Goal: Task Accomplishment & Management: Manage account settings

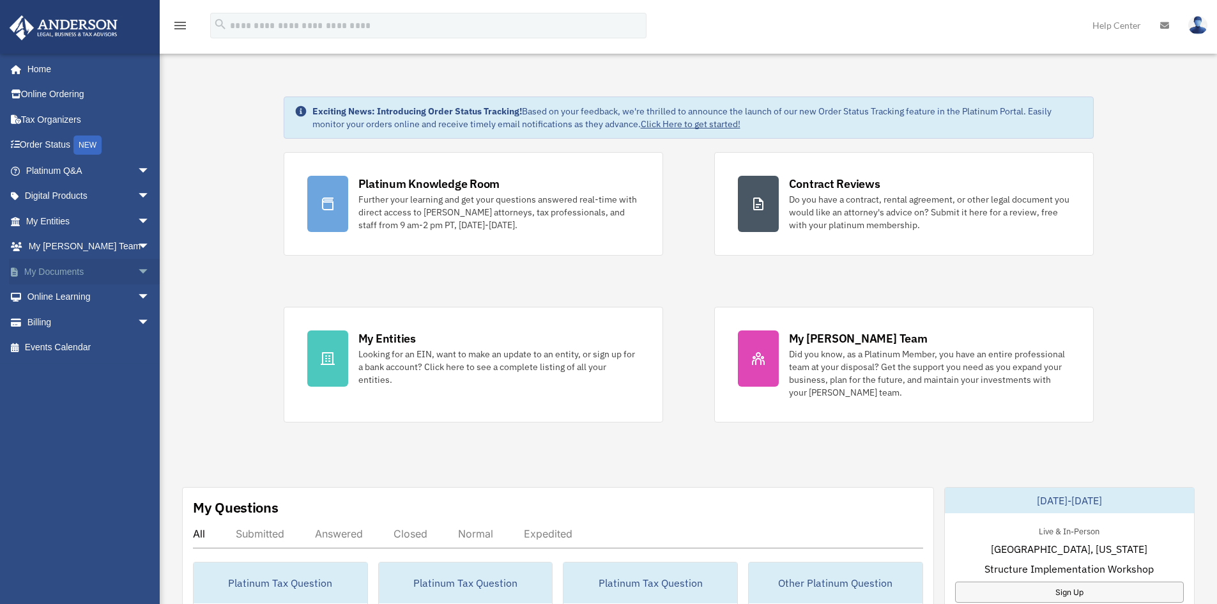
click at [76, 274] on link "My Documents arrow_drop_down" at bounding box center [89, 272] width 160 height 26
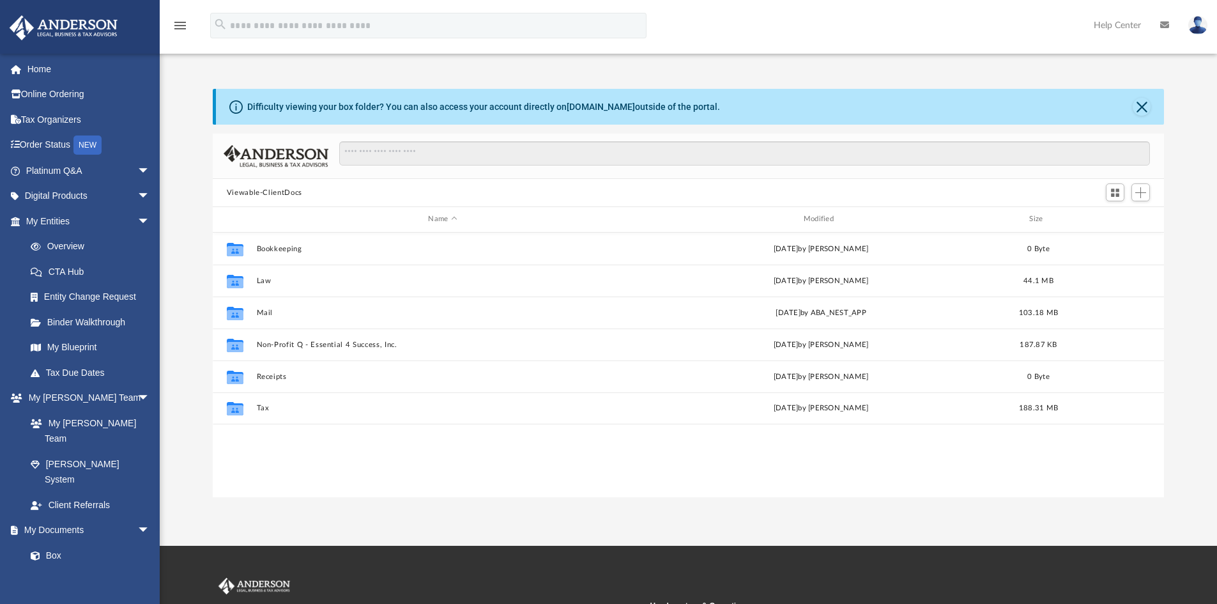
scroll to position [281, 941]
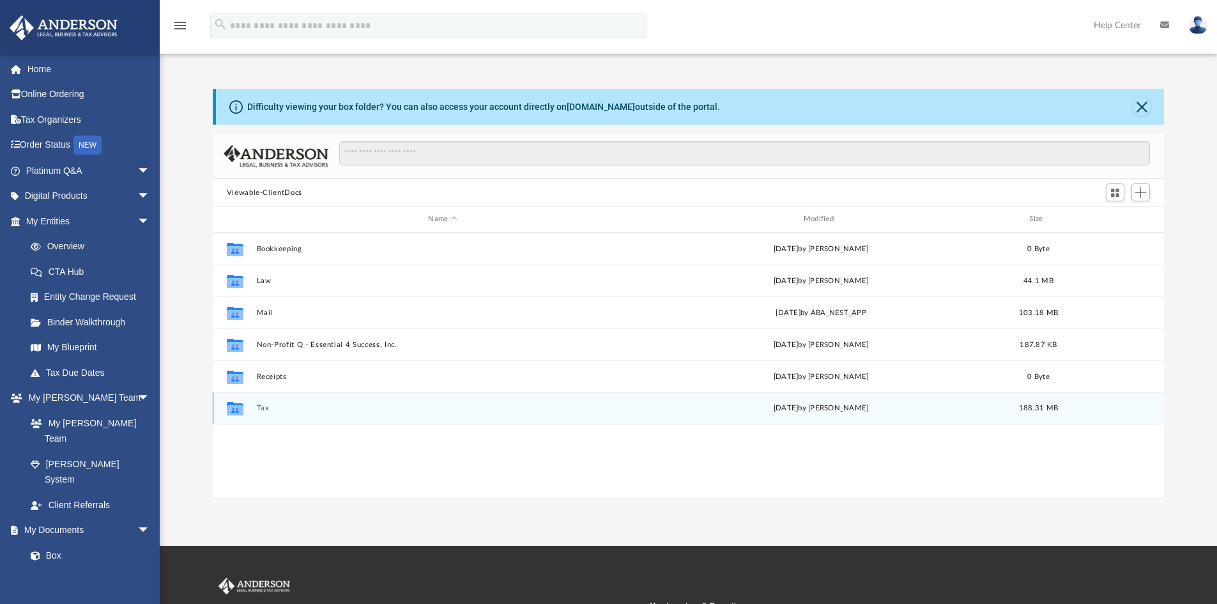
click at [265, 407] on button "Tax" at bounding box center [442, 408] width 372 height 8
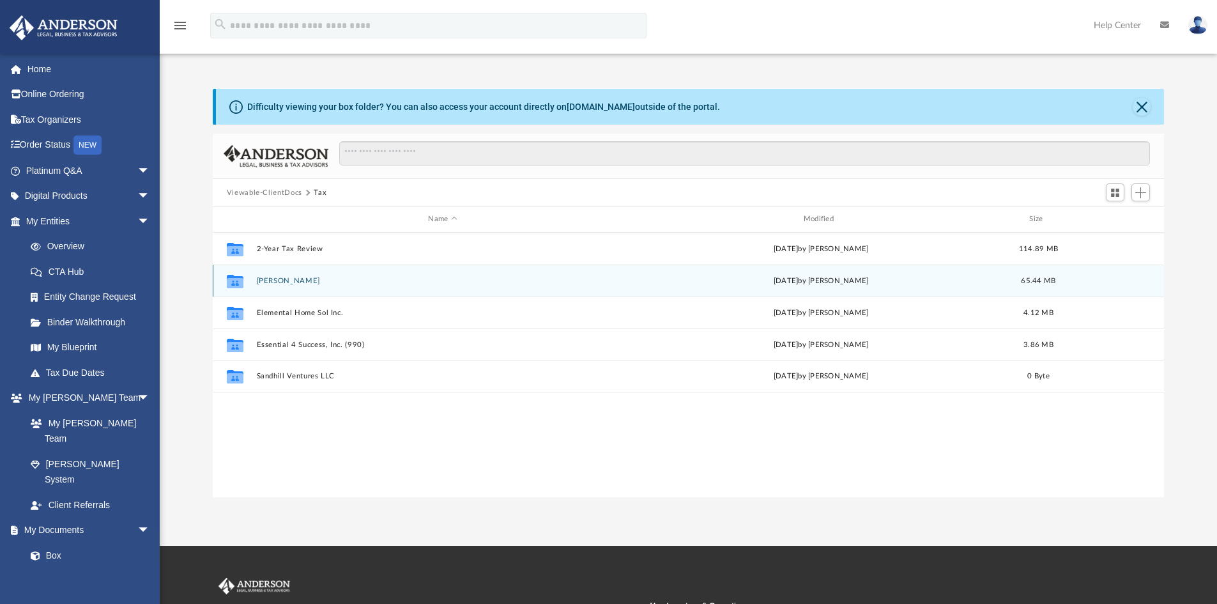
click at [304, 280] on button "[PERSON_NAME]" at bounding box center [442, 281] width 372 height 8
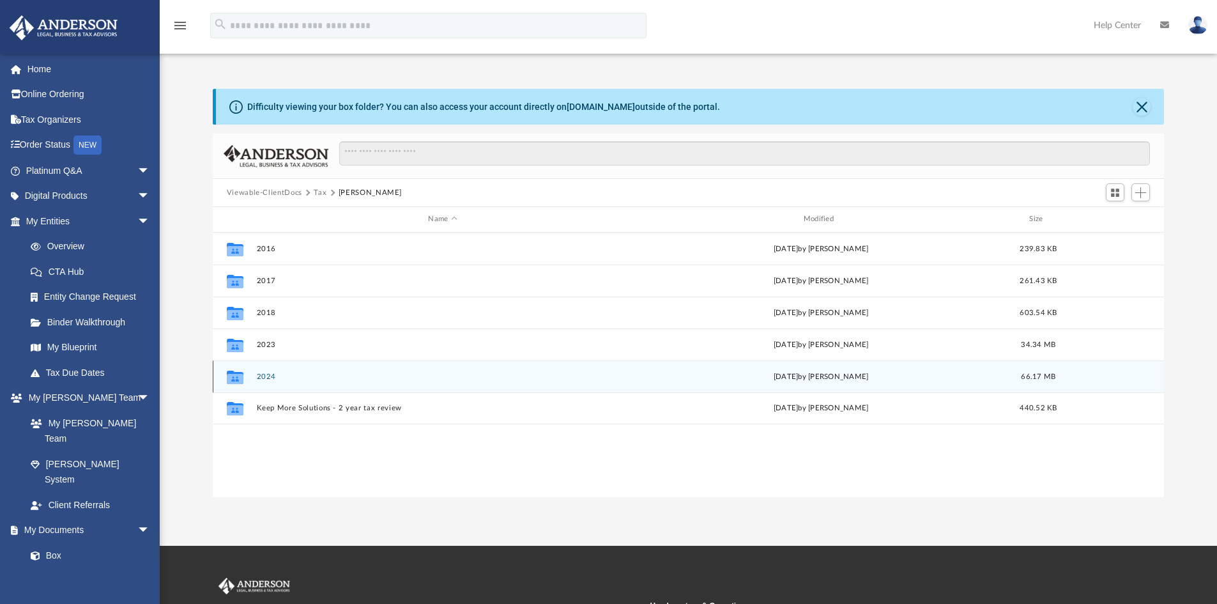
click at [268, 372] on button "2024" at bounding box center [442, 376] width 372 height 8
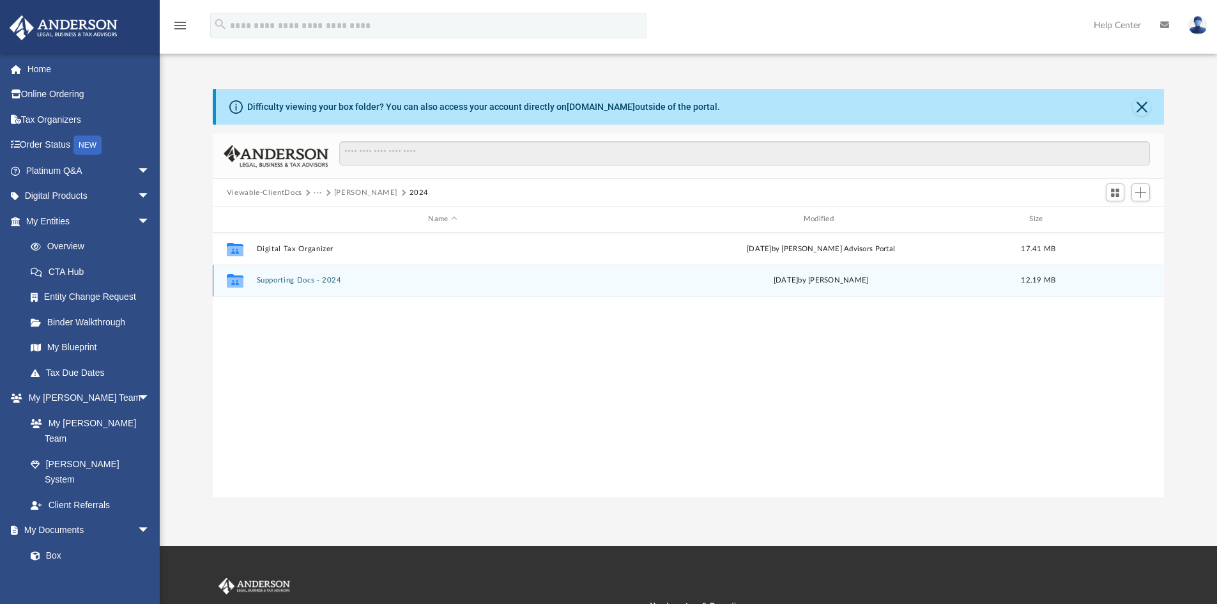
click at [304, 278] on button "Supporting Docs - 2024" at bounding box center [442, 280] width 372 height 8
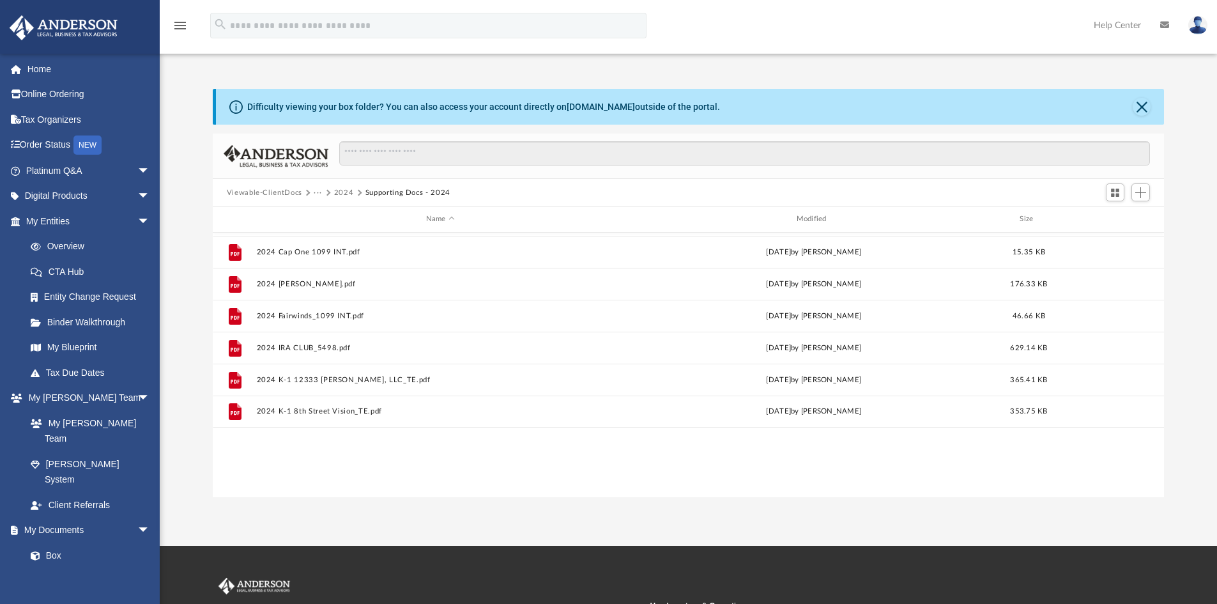
scroll to position [0, 0]
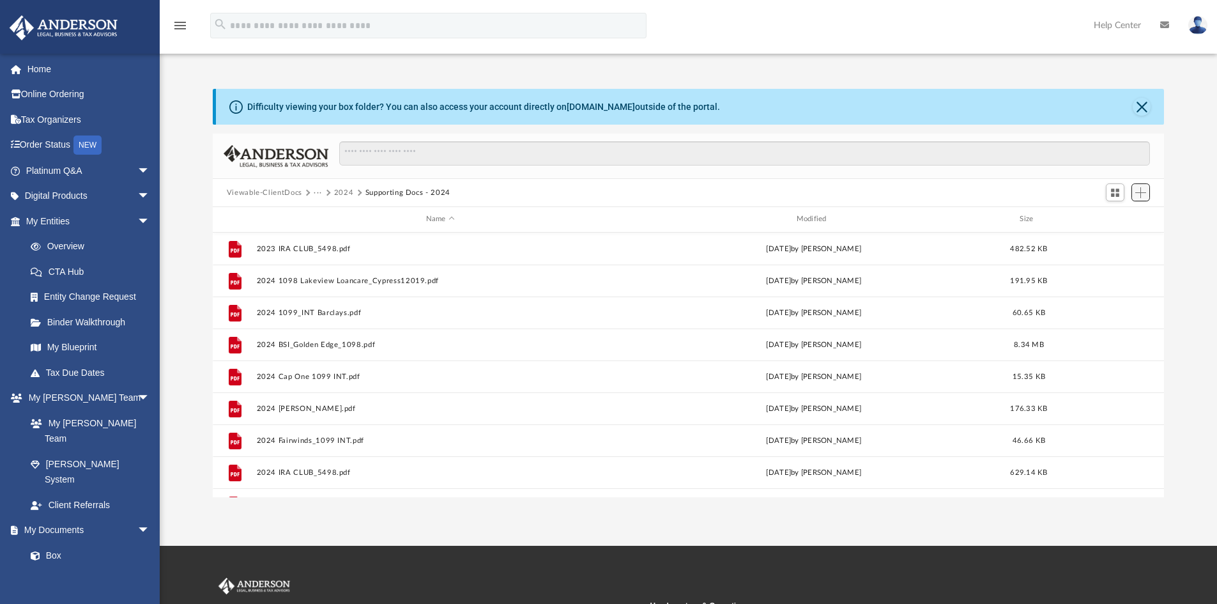
click at [1149, 193] on button "Add" at bounding box center [1140, 192] width 19 height 18
click at [1123, 215] on li "Upload" at bounding box center [1122, 217] width 41 height 13
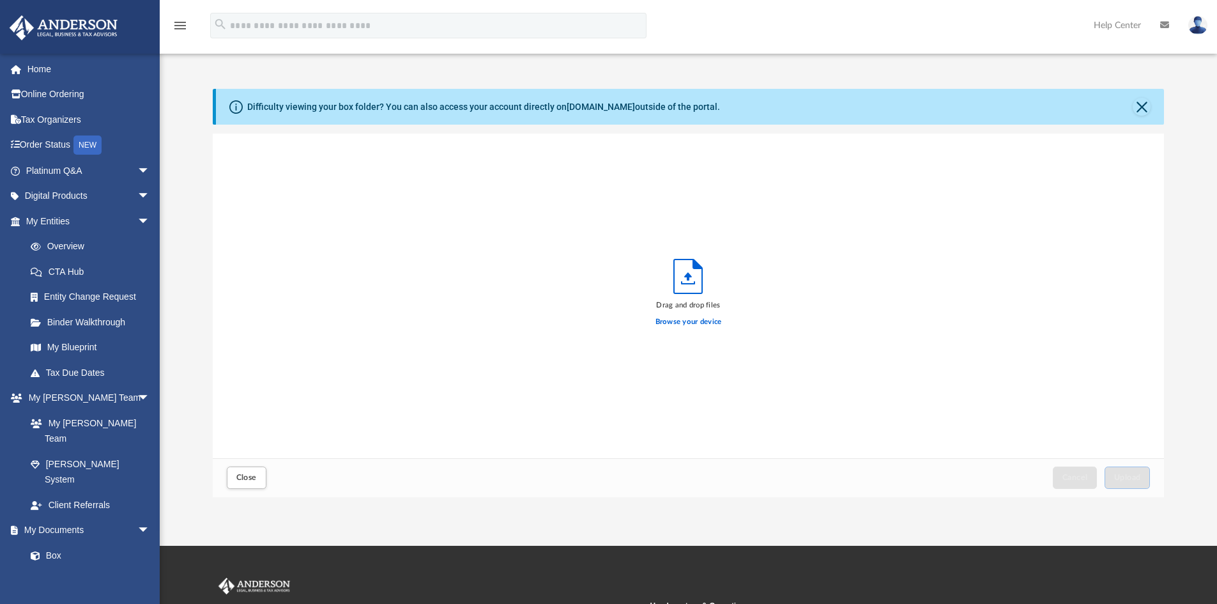
scroll to position [314, 941]
click at [686, 324] on label "Browse your device" at bounding box center [688, 321] width 66 height 11
click at [0, 0] on input "Browse your device" at bounding box center [0, 0] width 0 height 0
click at [697, 321] on label "Browse your device" at bounding box center [688, 321] width 66 height 11
click at [0, 0] on input "Browse your device" at bounding box center [0, 0] width 0 height 0
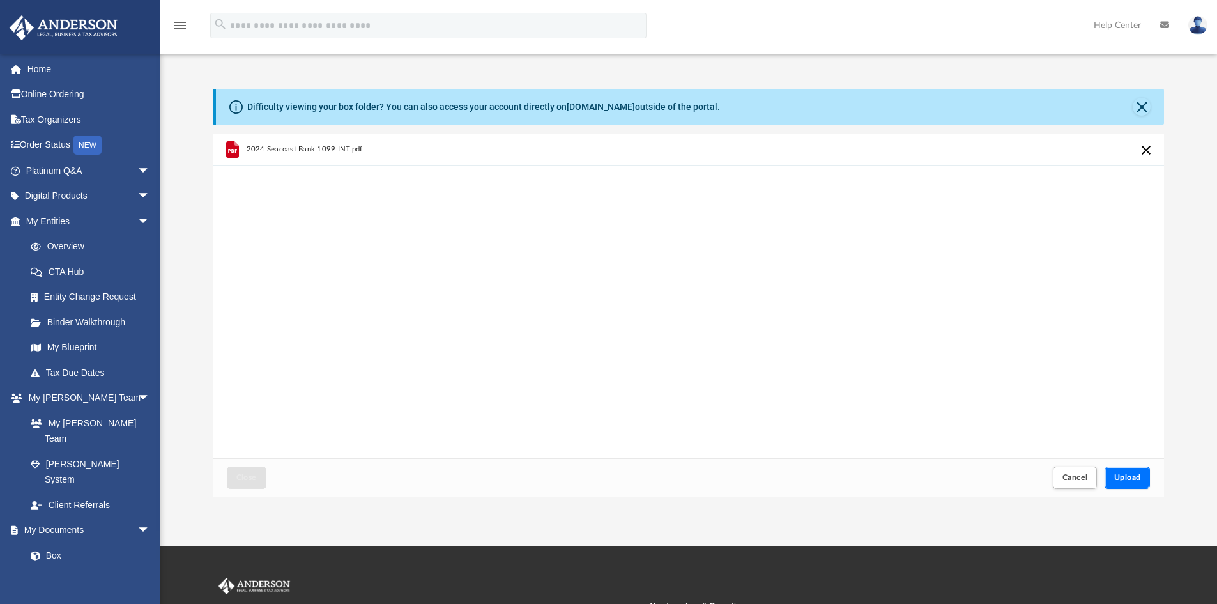
click at [1123, 482] on button "Upload" at bounding box center [1127, 477] width 46 height 22
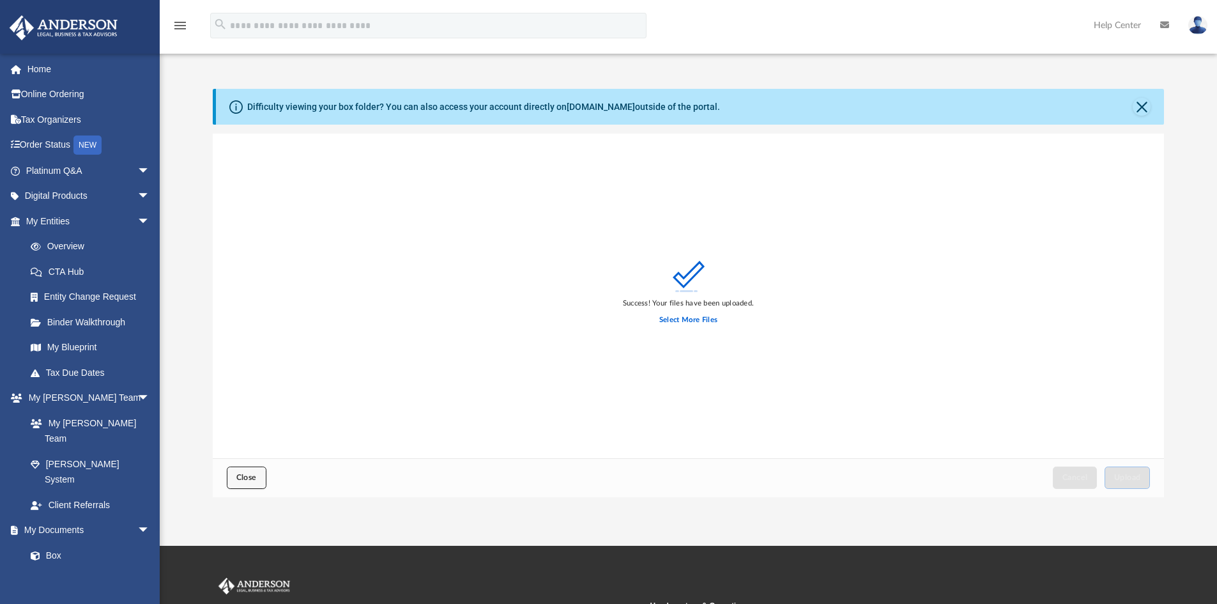
click at [236, 473] on span "Close" at bounding box center [246, 477] width 20 height 8
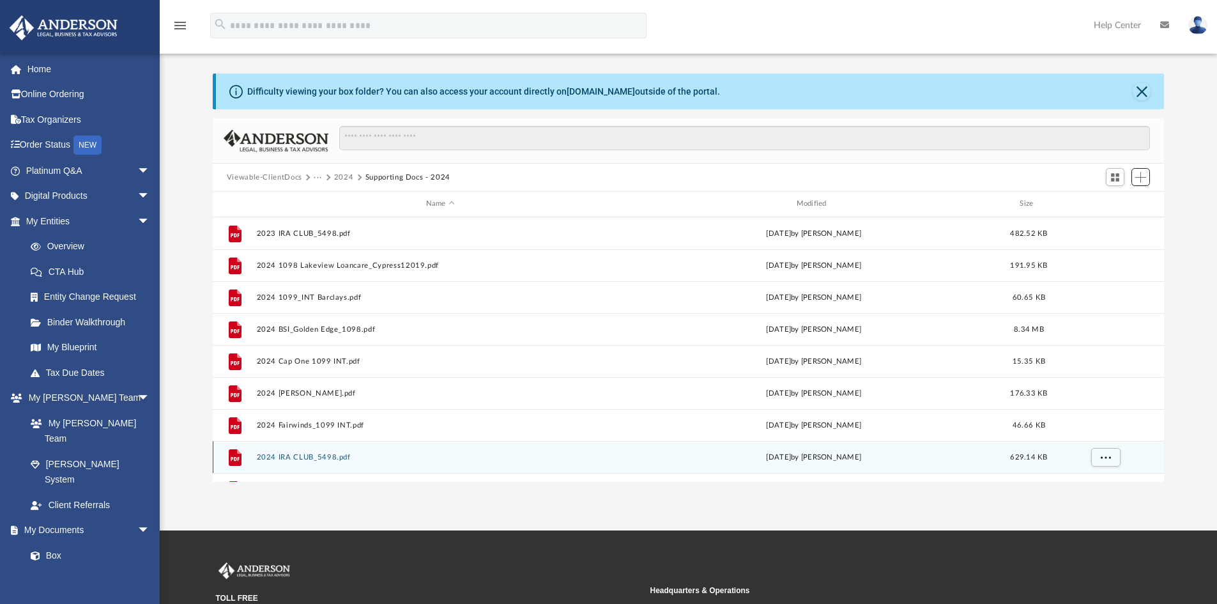
scroll to position [0, 0]
